Goal: Use online tool/utility: Utilize a website feature to perform a specific function

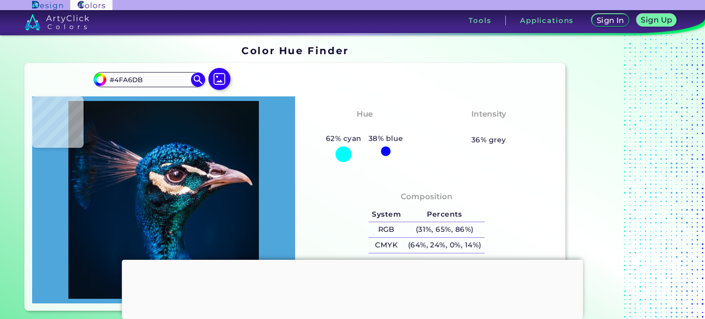
type input "#0a548a"
type input "#0A548A"
type input "#2a97c8"
type input "#2A97C8"
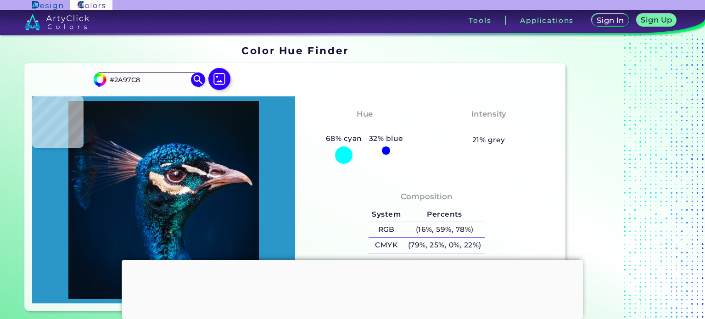
type input "#29b1dc"
type input "#29B1DC"
type input "#045079"
type input "#4fceea"
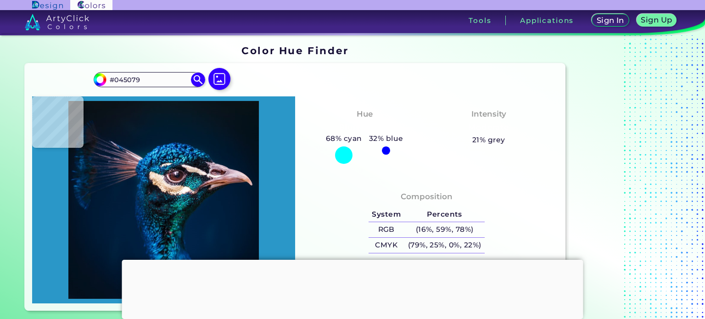
type input "#4FCEEA"
type input "#3ab0d6"
type input "#3AB0D6"
type input "#065585"
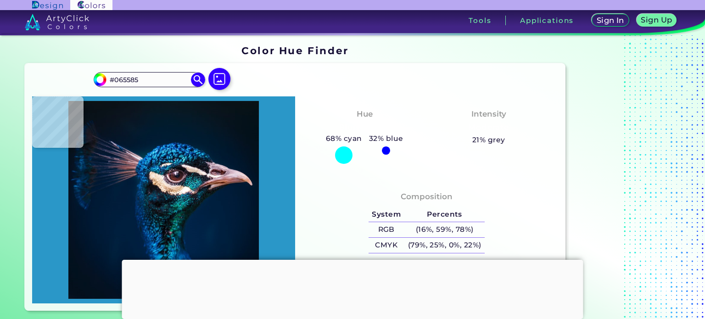
type input "#00407c"
type input "#00407C"
type input "#038bbf"
type input "#038BBF"
type input "#25b2d7"
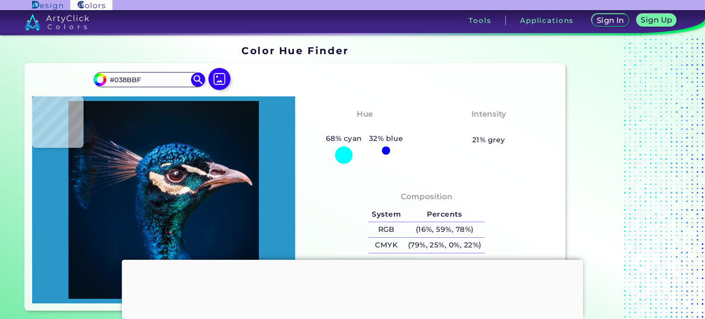
type input "#25B2D7"
type input "#075b87"
type input "#075B87"
type input "#3894c3"
type input "#3894C3"
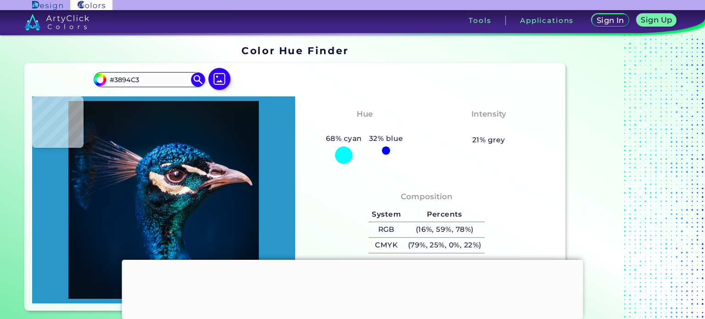
type input "#044772"
type input "#00295d"
type input "#00295D"
type input "#1366a0"
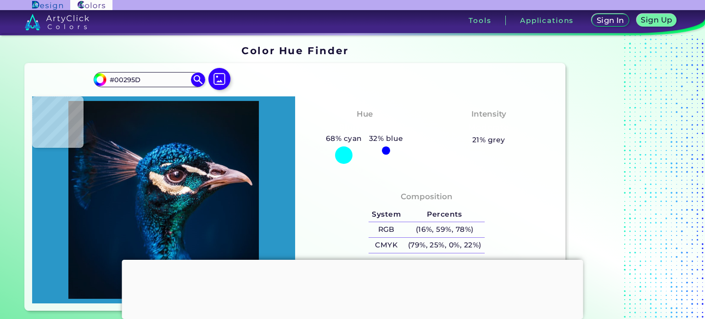
type input "#1366A0"
type input "#012f5d"
type input "#012F5D"
type input "#001c37"
type input "#001C37"
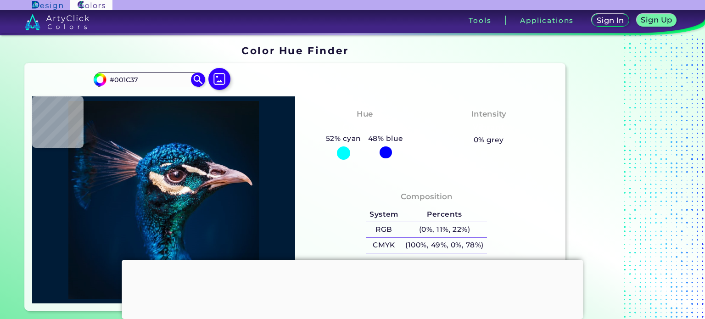
type input "#21587c"
type input "#21587C"
type input "#00203f"
type input "#00203F"
type input "#001d37"
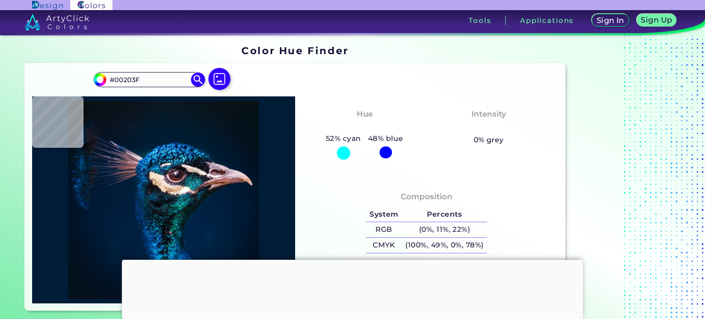
type input "#001D37"
type input "#00233b"
type input "#00233B"
type input "#023e58"
type input "#023E58"
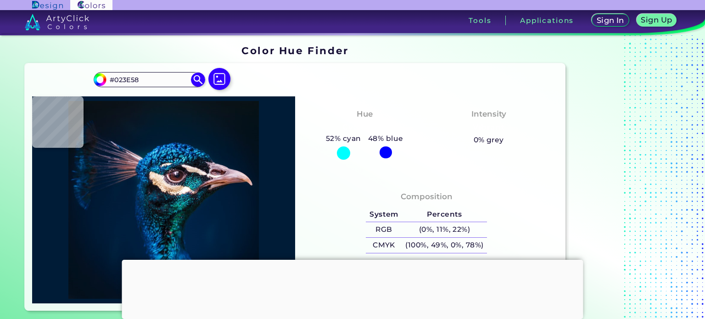
type input "#15577c"
type input "#15577C"
type input "#23b0ea"
type input "#23B0EA"
type input "#1da1de"
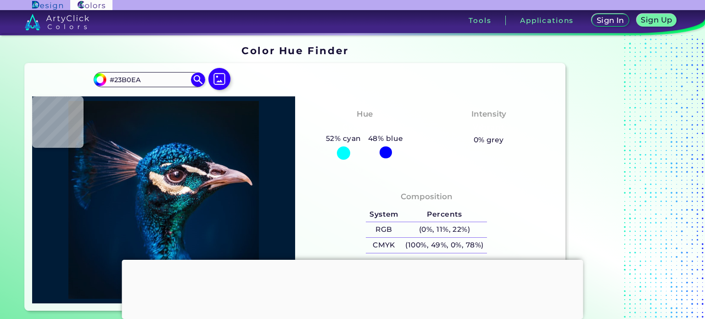
type input "#1DA1DE"
type input "#15a4c6"
type input "#15A4C6"
type input "#005e82"
type input "#005E82"
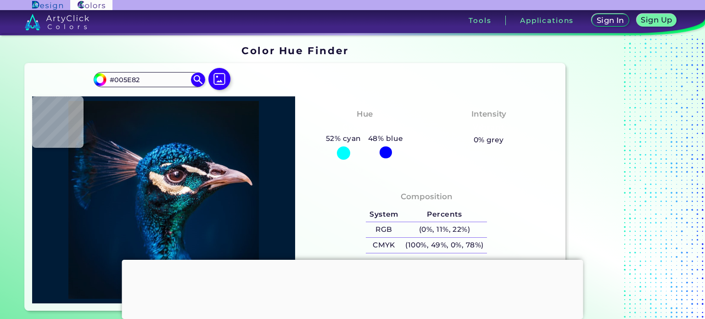
type input "#024860"
type input "#003650"
type input "#eed8c4"
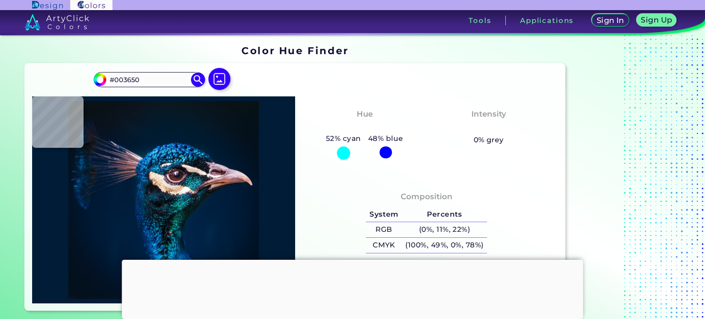
type input "#EED8C4"
type input "#f8dec2"
type input "#F8DEC2"
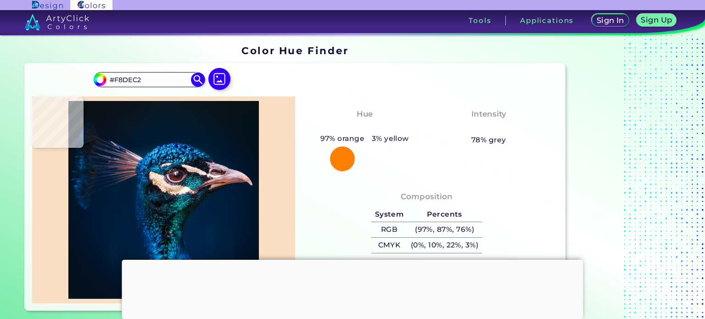
type input "#f7d9be"
type input "#F7D9BE"
type input "#cea980"
type input "#CEA980"
type input "#b88c64"
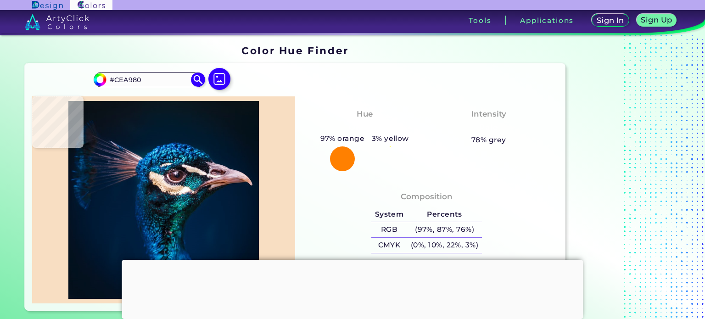
type input "#B88C64"
type input "#e9c498"
type input "#E9C498"
type input "#d7ac8e"
type input "#D7AC8E"
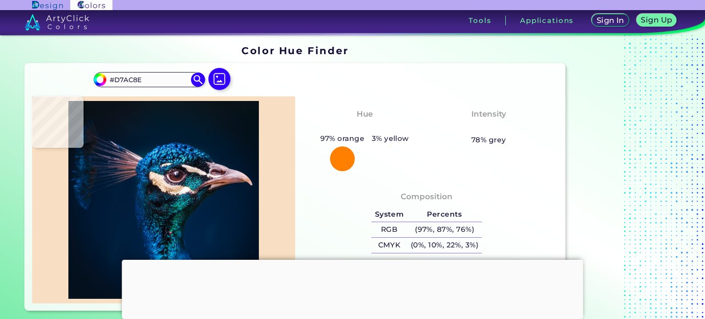
type input "#dcb696"
type input "#DCB696"
type input "#eaccae"
type input "#EACCAE"
type input "#e5c1a1"
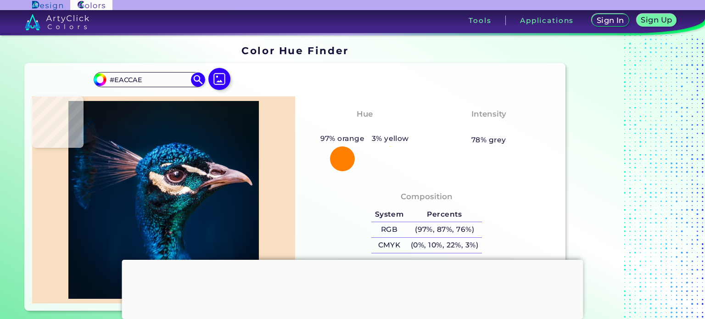
type input "#E5C1A1"
type input "#cfb39f"
type input "#CFB39F"
type input "#605053"
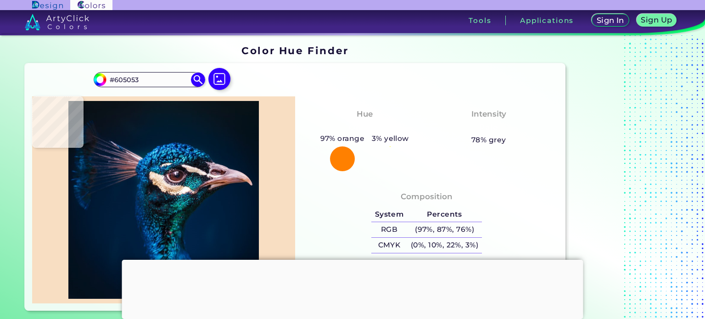
type input "#101824"
type input "#0c212e"
type input "#0C212E"
type input "#100f1b"
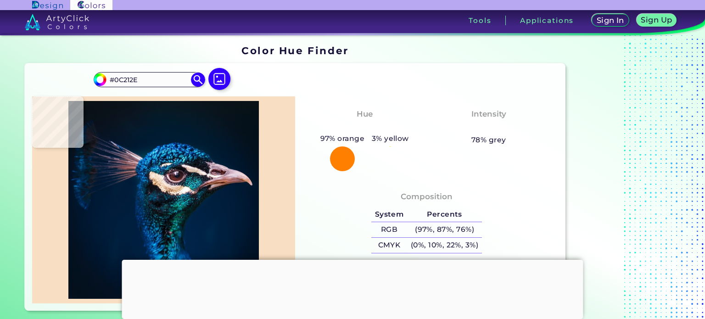
type input "#100F1B"
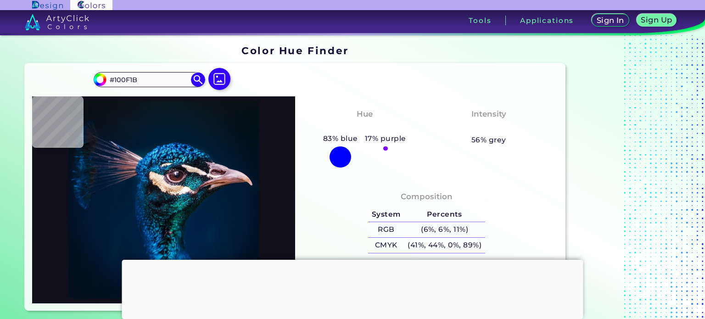
type input "#07394a"
type input "#07394A"
type input "#101a25"
type input "#101A25"
type input "#051f39"
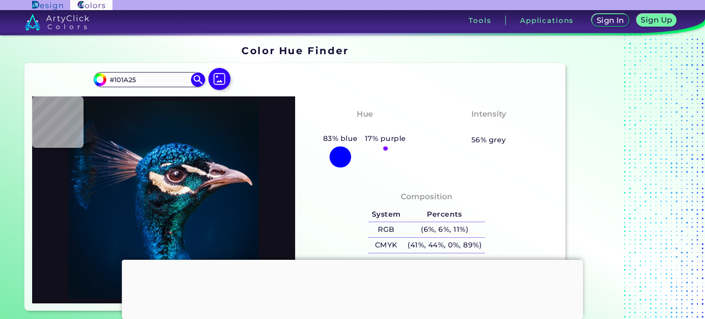
type input "#051F39"
type input "#0e1826"
type input "#0E1826"
type input "#2c3541"
type input "#2C3541"
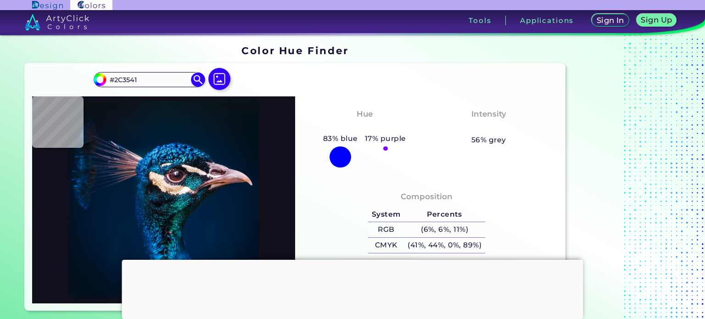
type input "#012938"
type input "#00486d"
type input "#00486D"
type input "#03355e"
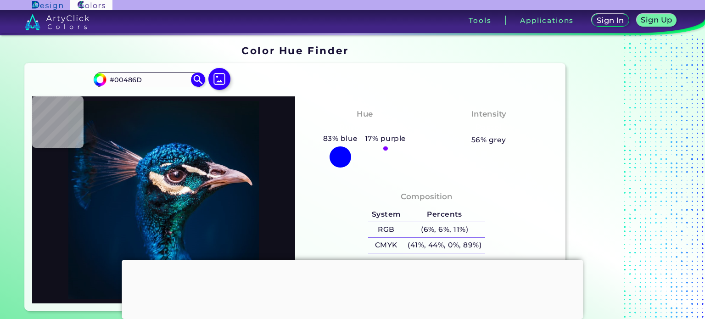
type input "#03355E"
type input "#012a49"
type input "#012A49"
type input "#063669"
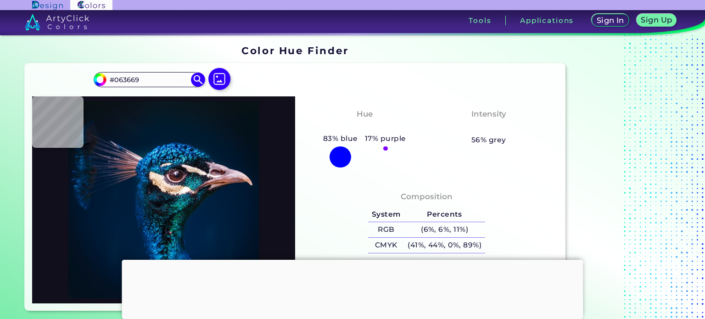
type input "#00326c"
type input "#00326C"
type input "#001f3c"
type input "#001F3C"
type input "#001d3b"
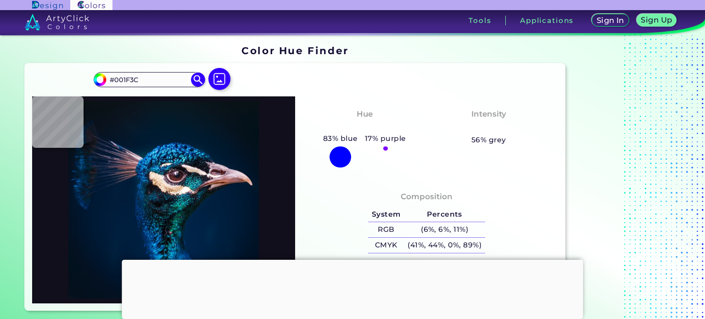
type input "#001D3B"
type input "#001d3c"
type input "#001D3C"
type input "#001d3b"
type input "#001D3B"
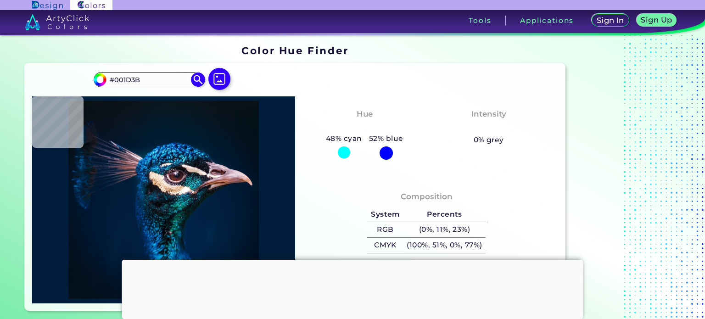
type input "#001d3d"
type input "#001D3D"
type input "#001d3c"
type input "#001D3C"
type input "#001d3b"
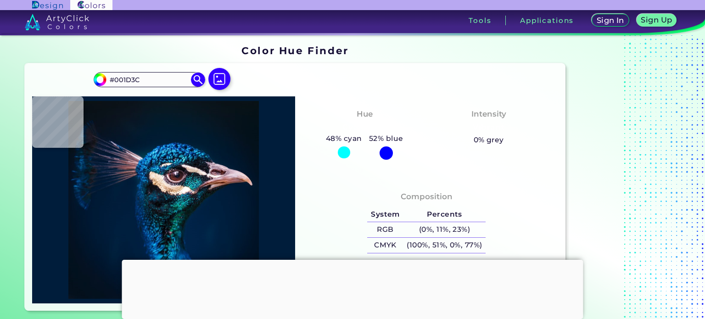
type input "#001D3B"
type input "#001d3d"
type input "#001D3D"
type input "#001d3b"
type input "#001D3B"
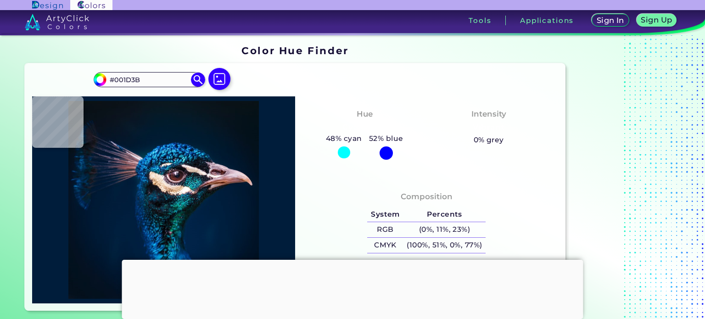
type input "#011c3a"
type input "#011C3A"
type input "#001d3b"
type input "#001D3B"
type input "#0d81c4"
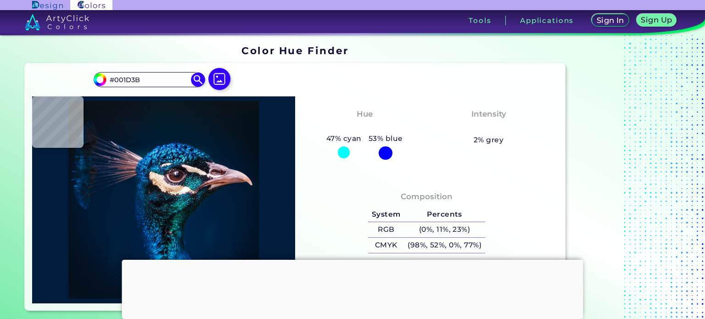
type input "#0D81C4"
type input "#0c2536"
type input "#0C2536"
type input "#004385"
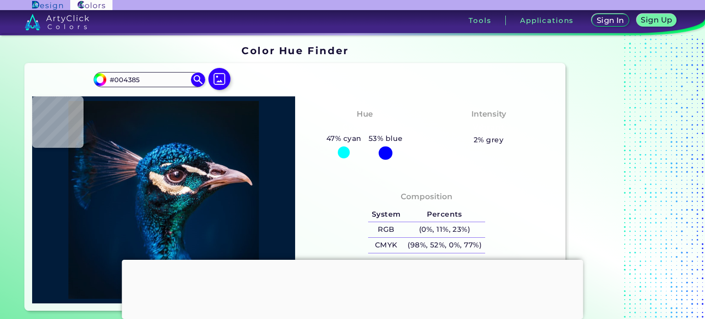
type input "#015f9b"
type input "#015F9B"
type input "#14678b"
type input "#14678B"
type input "#2190b0"
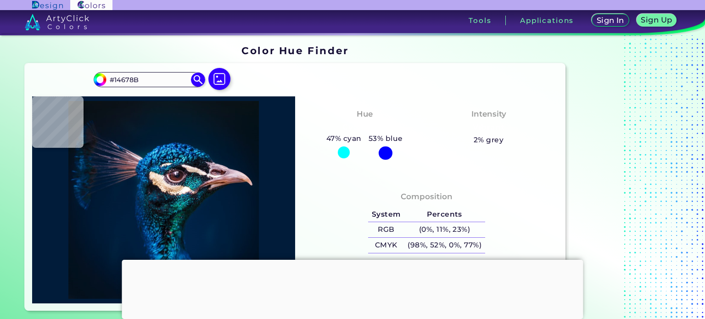
type input "#2190B0"
type input "#0a516e"
type input "#0A516E"
type input "#1f3b59"
type input "#1F3B59"
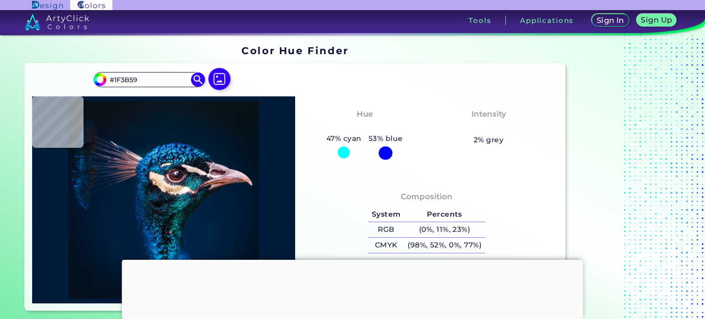
type input "#308396"
type input "#013d5d"
type input "#013D5D"
type input "#11426f"
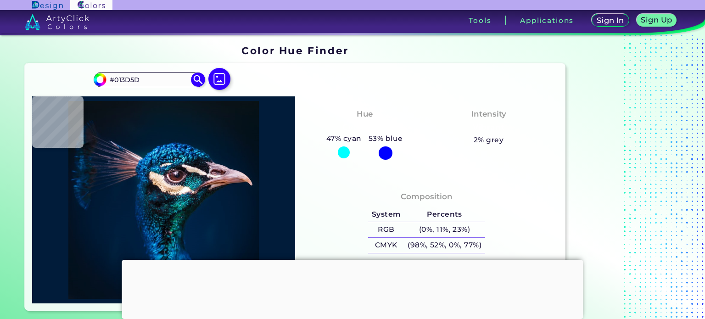
type input "#11426F"
type input "#011436"
type input "#072c49"
type input "#072C49"
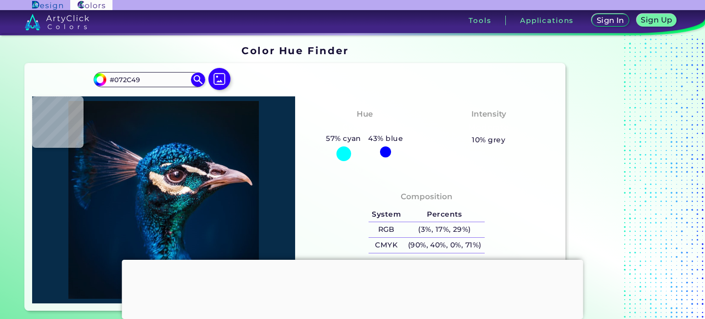
type input "#001a3a"
type input "#001A3A"
type input "#1882be"
type input "#1882BE"
type input "#00213c"
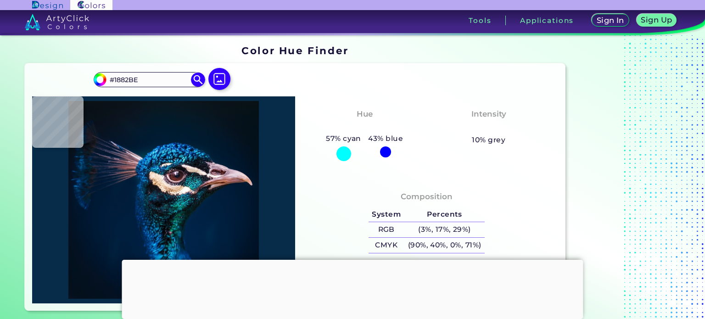
type input "#00213C"
type input "#04243c"
type input "#04243C"
type input "#001a31"
type input "#001A31"
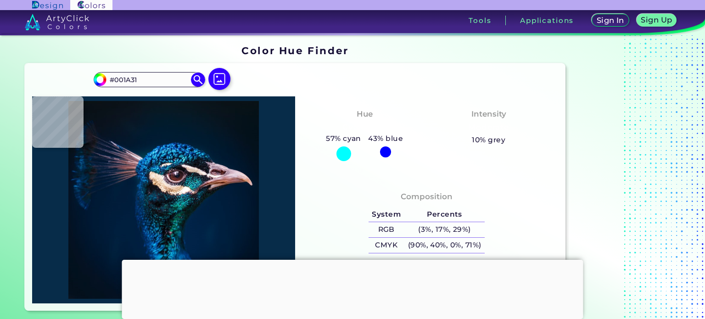
type input "#00192f"
type input "#00192F"
type input "#01182a"
type input "#01182A"
type input "#02172a"
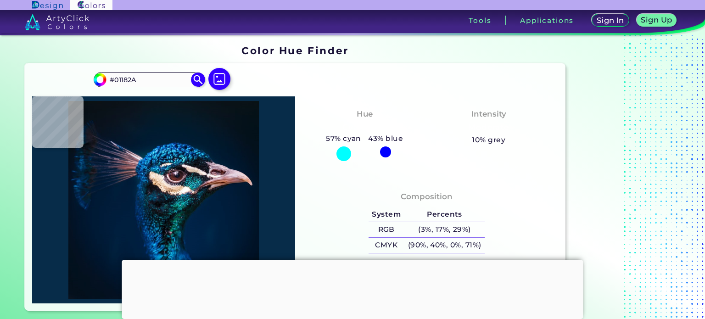
type input "#02172A"
type input "#031627"
type input "#031424"
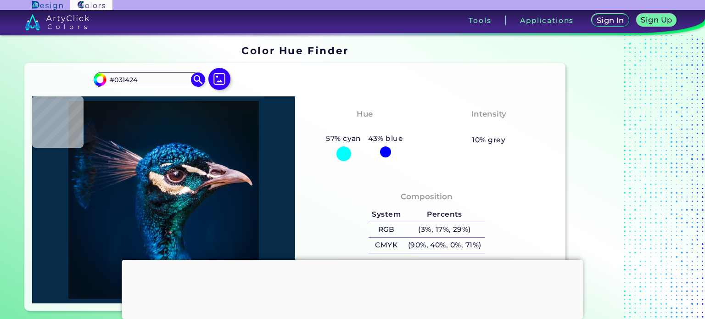
type input "#051320"
type input "#04121f"
type input "#04121F"
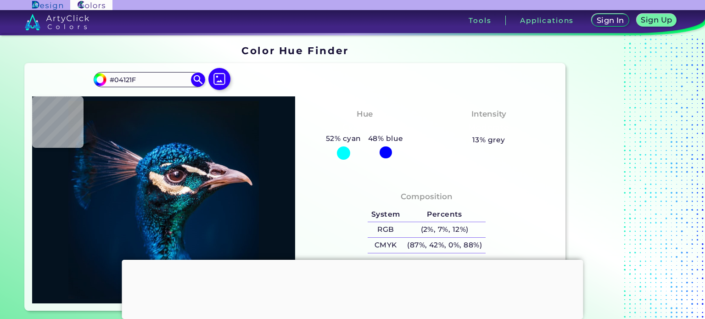
type input "#03111a"
type input "#03111A"
type input "#021019"
type input "#000000"
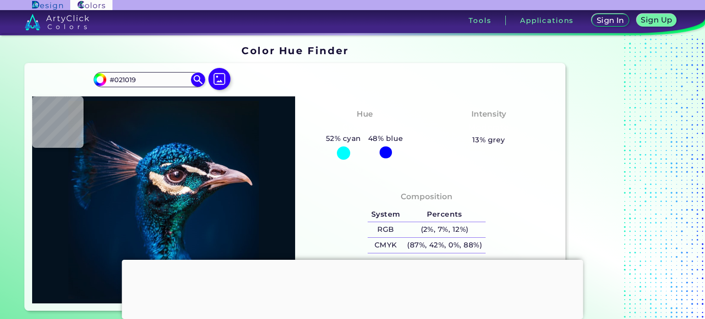
type input "#000000"
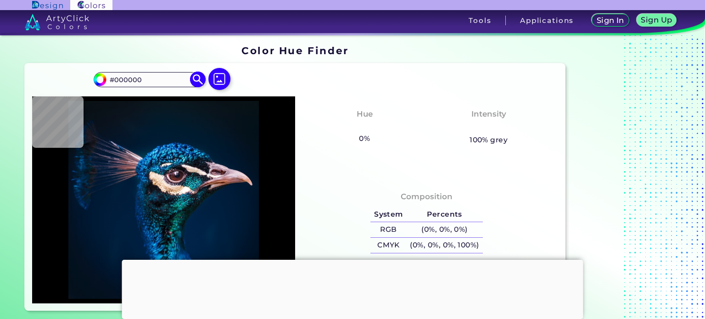
click at [167, 84] on input "#000000" at bounding box center [148, 79] width 85 height 12
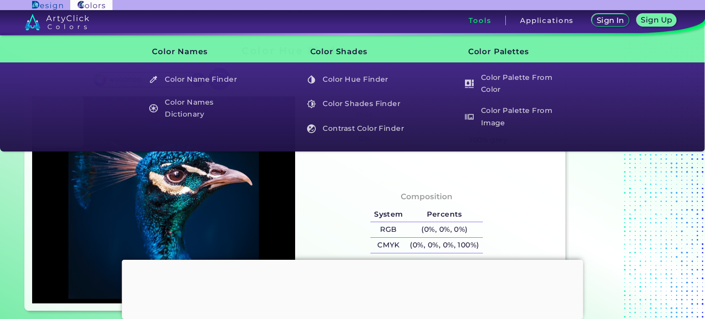
type input "#002f42"
type input "#002F42"
type input "#[DATE]"
type input "#00468e"
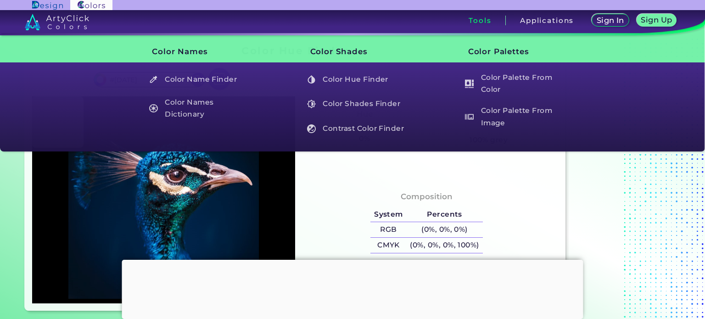
type input "#00468E"
type input "#03264f"
type input "#03264F"
type input "#105b7e"
type input "#105B7E"
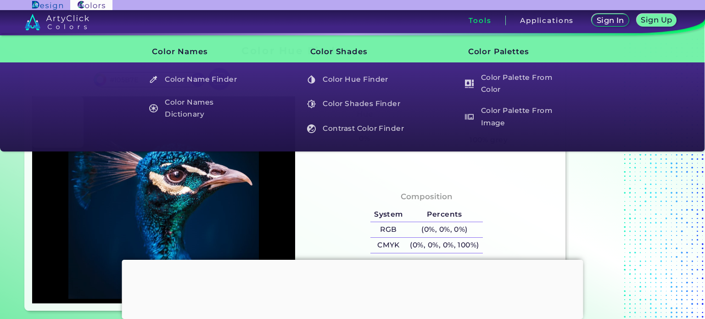
type input "#e6c8b7"
type input "#E6C8B7"
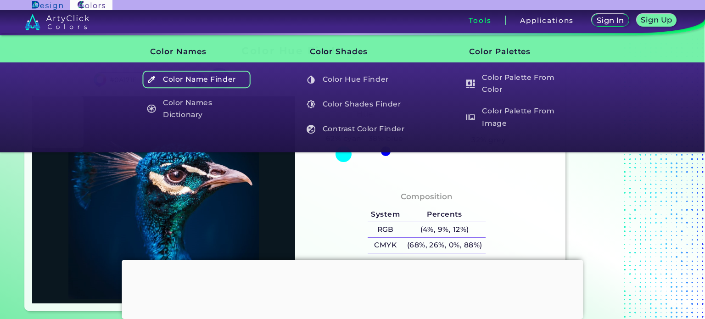
click at [193, 80] on h5 "Color Name Finder" at bounding box center [197, 79] width 108 height 17
